Goal: Find specific page/section: Find specific page/section

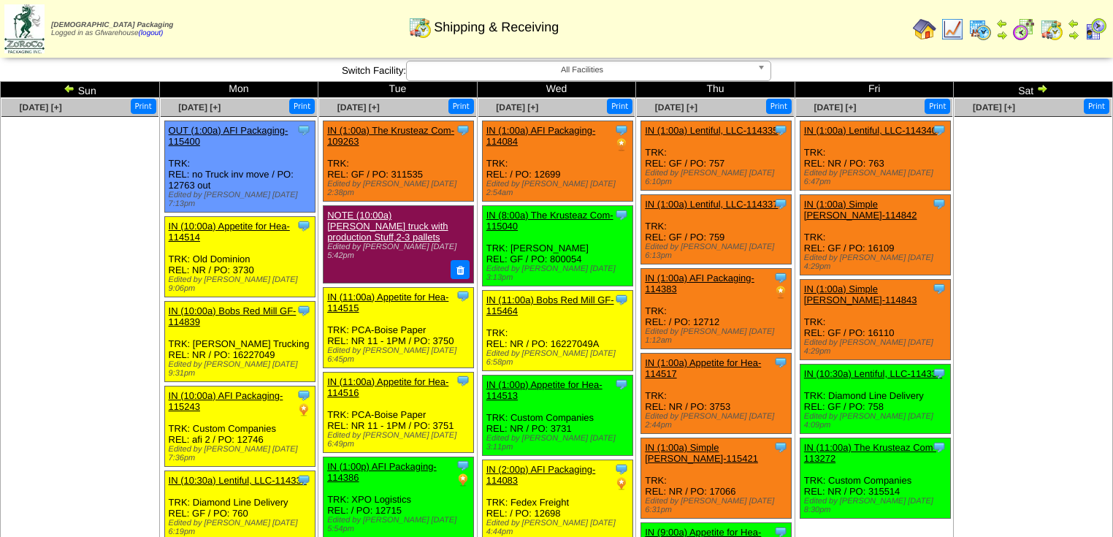
scroll to position [435, 0]
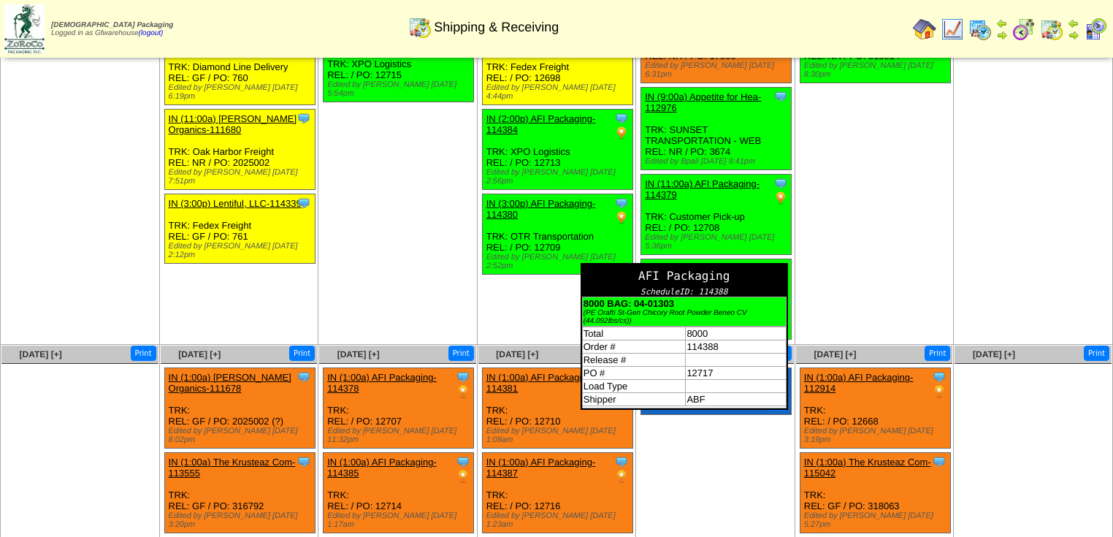
click at [739, 264] on div "AFI Packaging" at bounding box center [684, 275] width 204 height 23
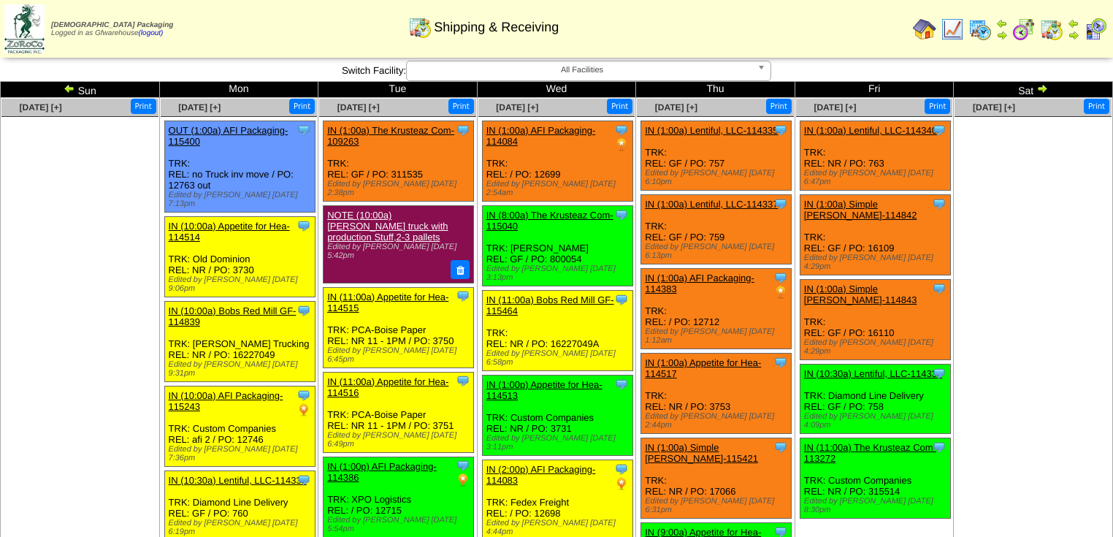
click at [1088, 35] on img at bounding box center [1095, 29] width 23 height 23
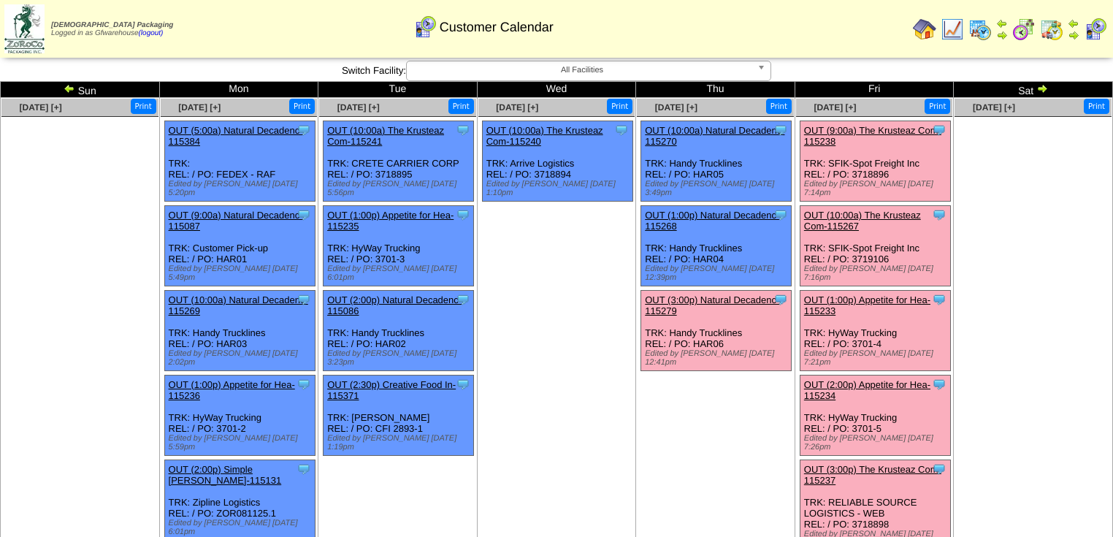
click at [32, 30] on img at bounding box center [24, 28] width 40 height 49
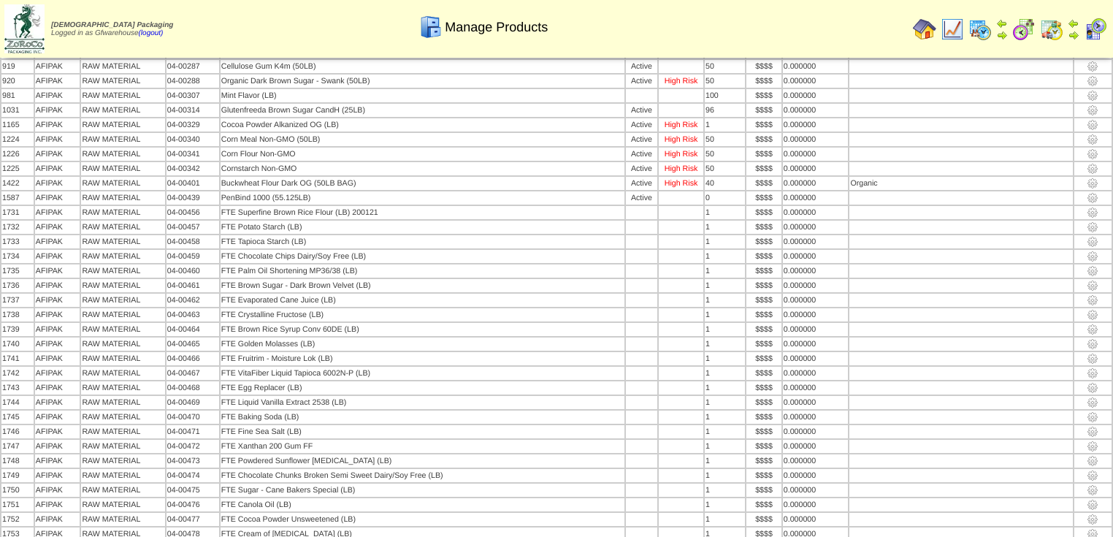
scroll to position [1869, 0]
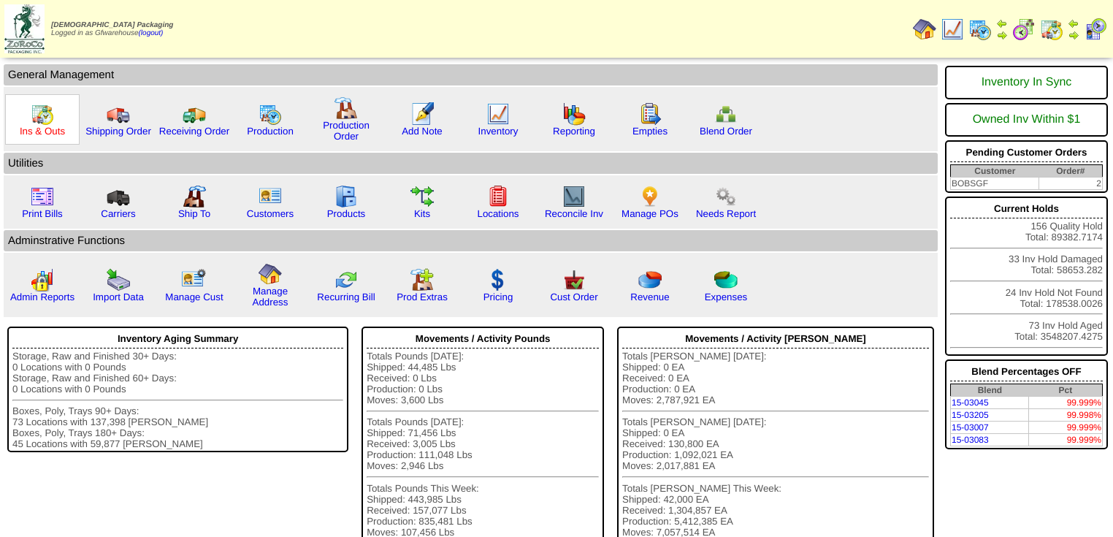
click at [35, 126] on link "Ins & Outs" at bounding box center [42, 131] width 45 height 11
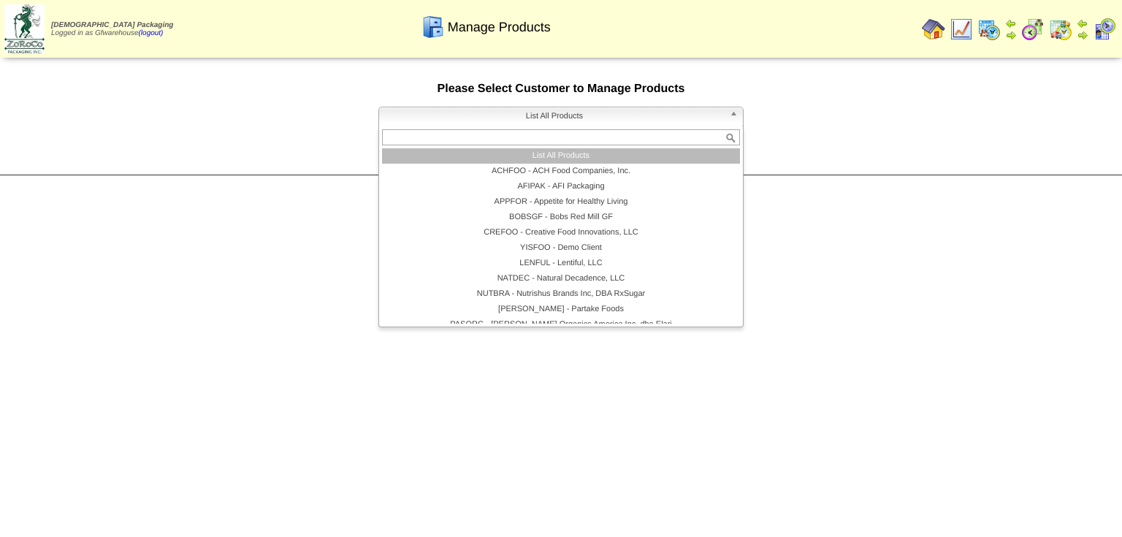
click at [733, 114] on b at bounding box center [735, 116] width 13 height 19
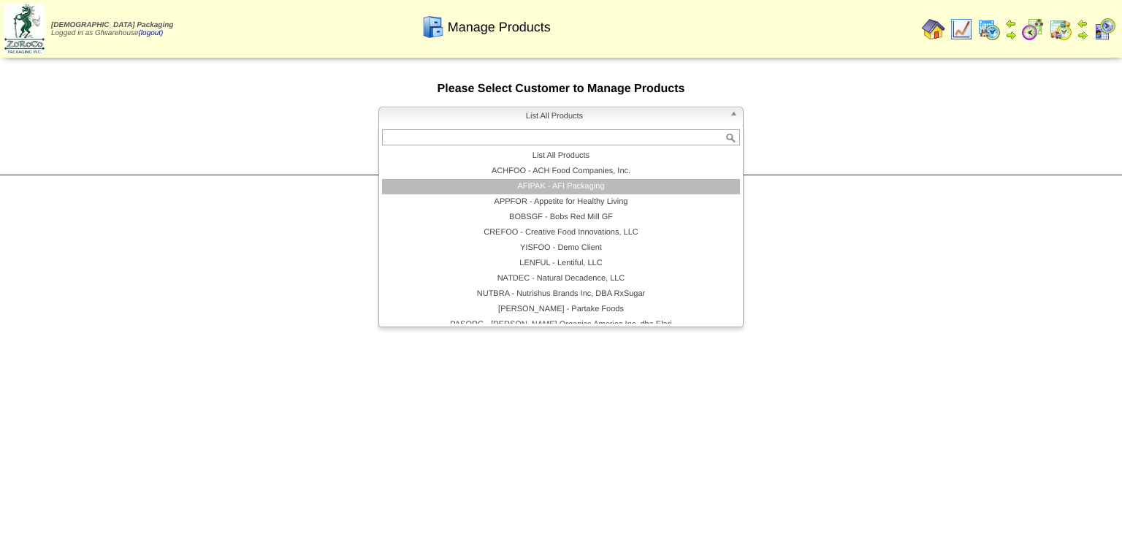
click at [613, 188] on li "AFIPAK - AFI Packaging" at bounding box center [561, 186] width 358 height 15
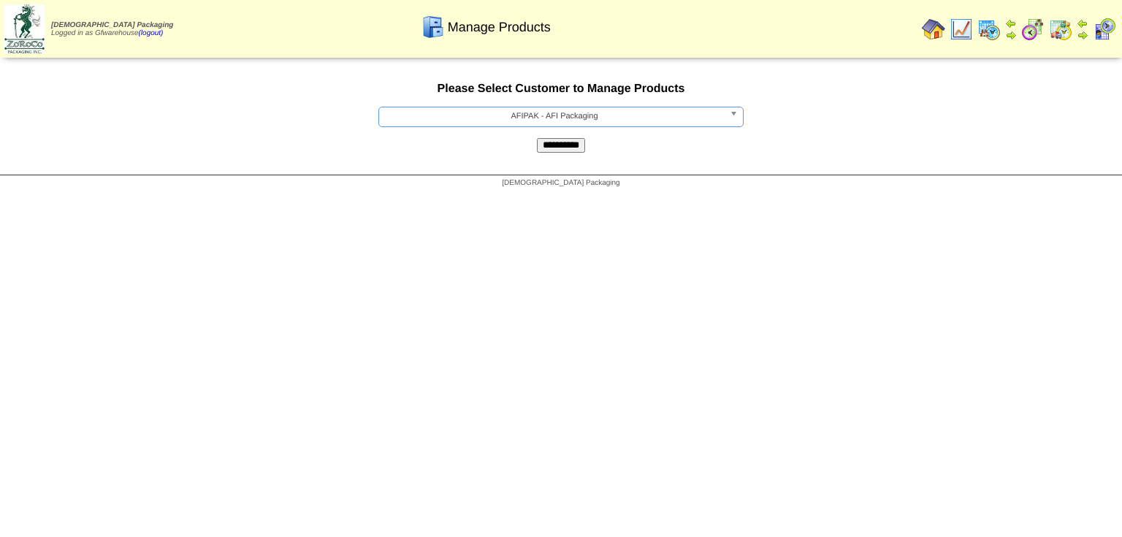
click at [578, 152] on input "**********" at bounding box center [561, 145] width 48 height 15
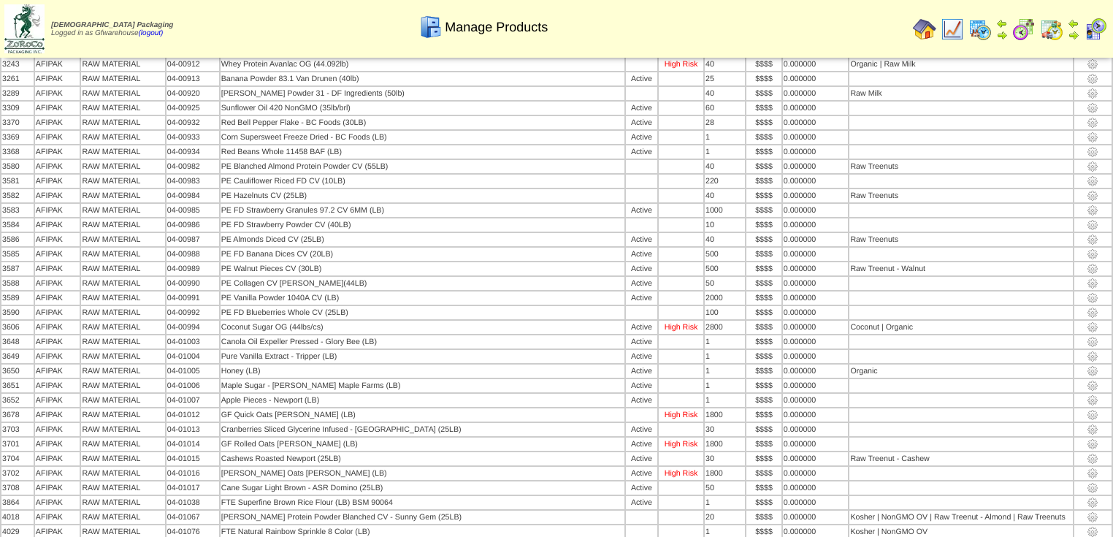
scroll to position [3923, 0]
